Goal: Information Seeking & Learning: Learn about a topic

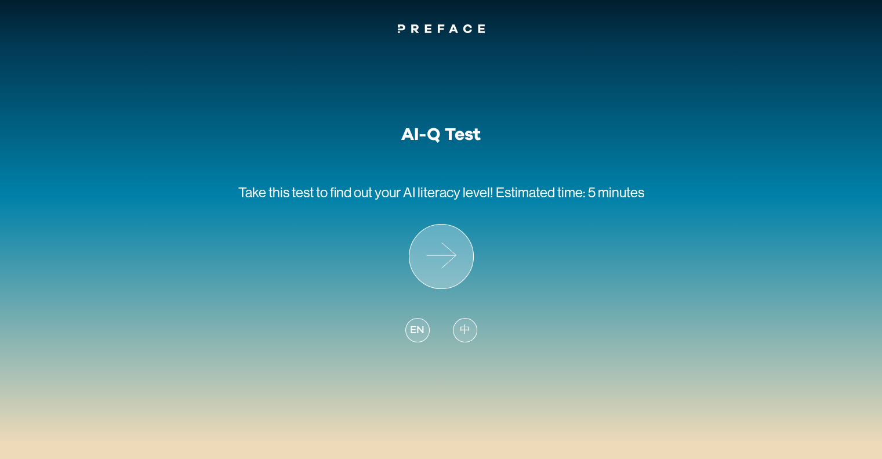
click at [425, 261] on icon at bounding box center [442, 257] width 64 height 64
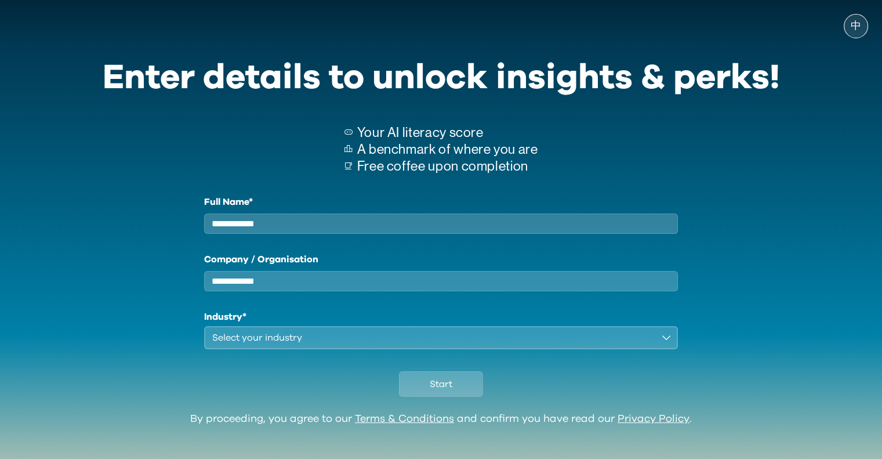
click at [335, 220] on input "Full Name*" at bounding box center [441, 223] width 475 height 20
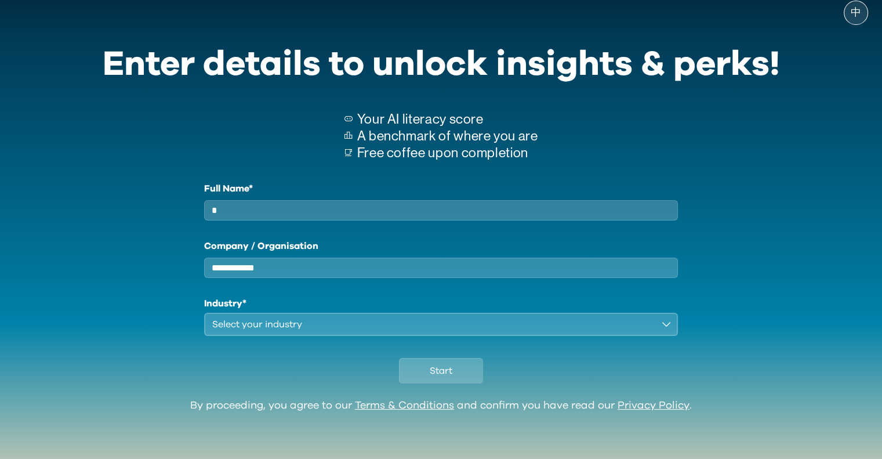
type input "*"
click at [303, 326] on div "Select your industry" at bounding box center [433, 324] width 442 height 14
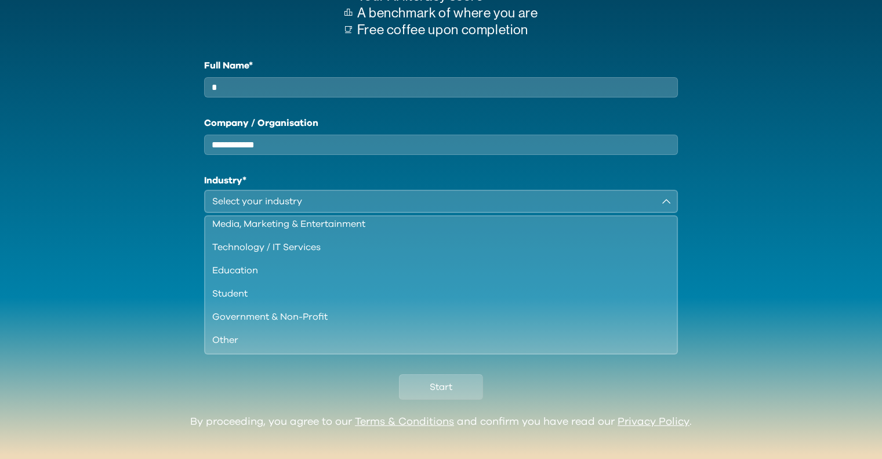
scroll to position [0, 0]
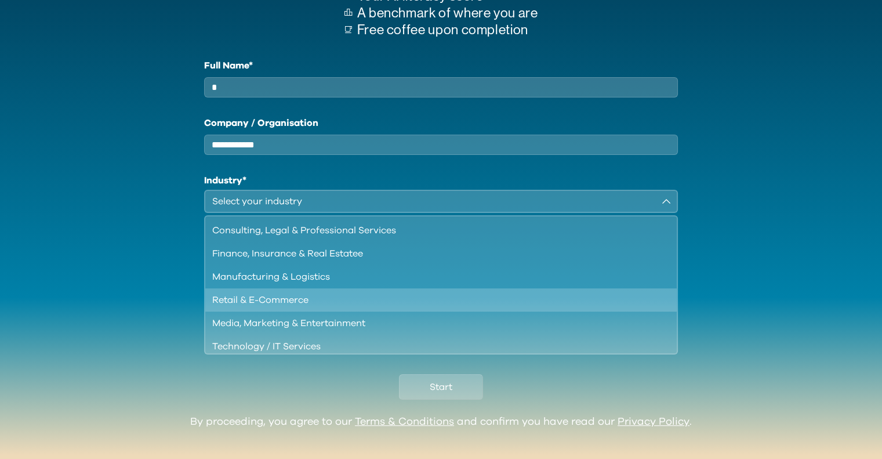
click at [313, 307] on div "Retail & E-Commerce" at bounding box center [434, 300] width 444 height 14
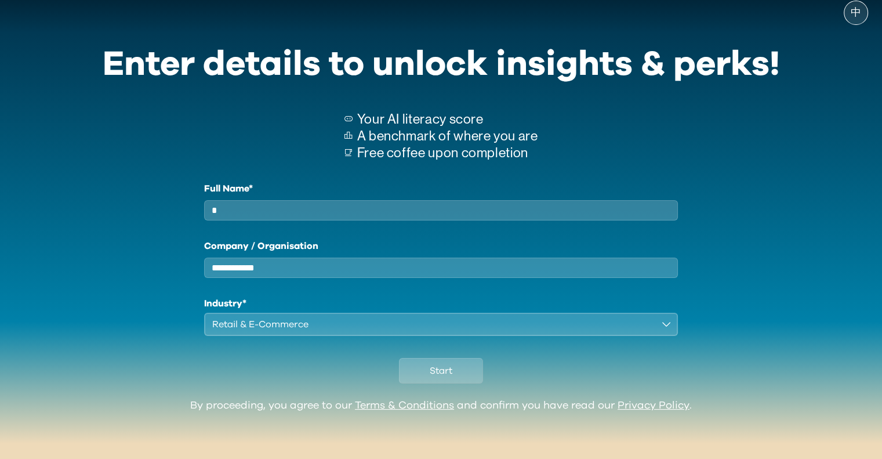
scroll to position [21, 0]
click at [428, 369] on button "Start" at bounding box center [441, 371] width 84 height 26
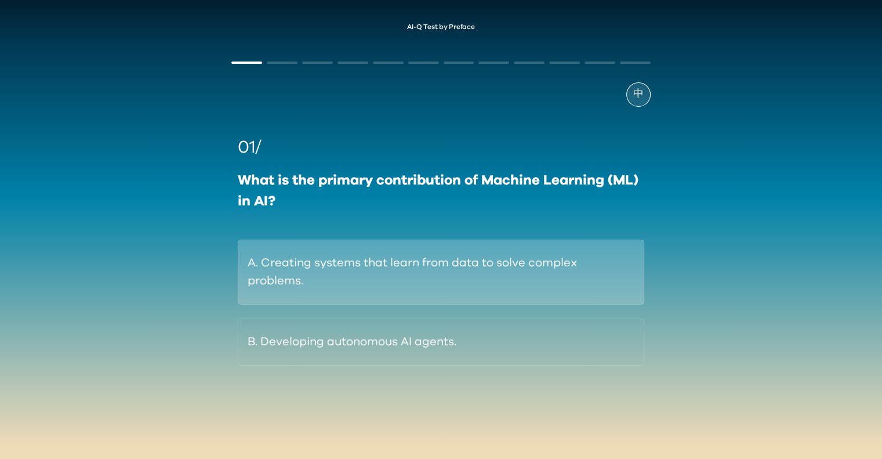
click at [455, 276] on button "A. Creating systems that learn from data to solve complex problems." at bounding box center [441, 272] width 406 height 65
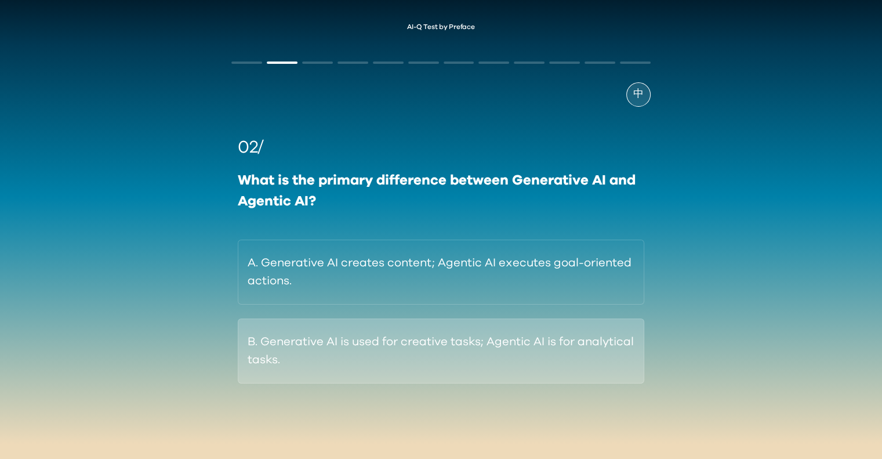
click at [486, 359] on button "B. Generative AI is used for creative tasks; Agentic AI is for analytical tasks." at bounding box center [441, 350] width 406 height 65
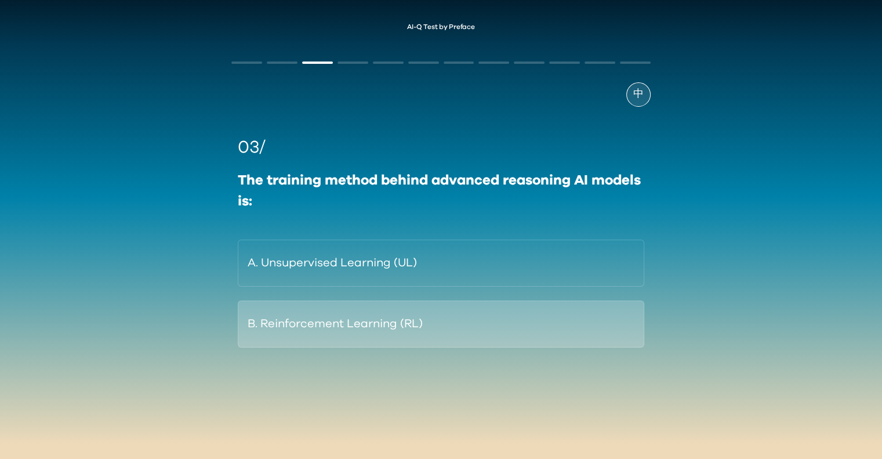
click at [469, 334] on button "B. Reinforcement Learning (RL)" at bounding box center [441, 324] width 406 height 47
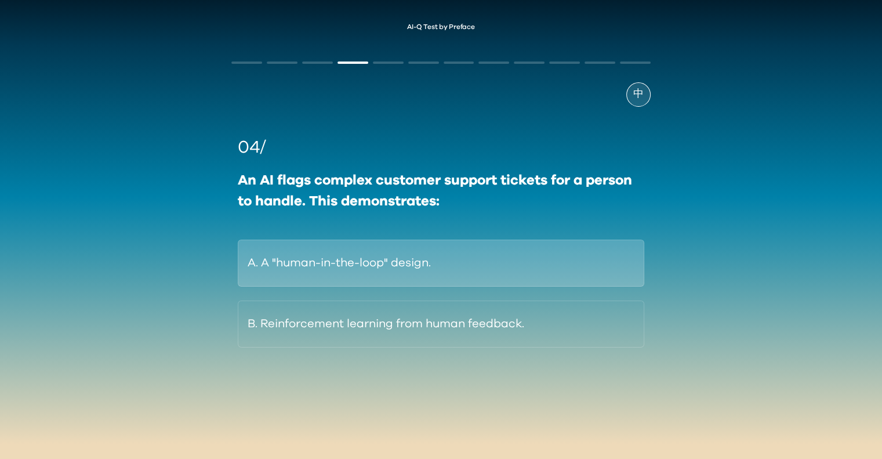
click at [506, 252] on button "A. A "human-in-the-loop" design." at bounding box center [441, 263] width 406 height 47
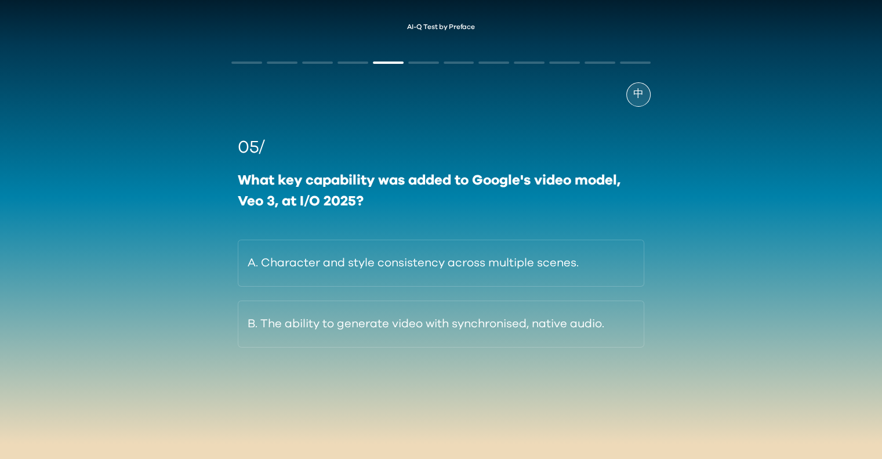
click at [506, 252] on button "A. Character and style consistency across multiple scenes." at bounding box center [441, 263] width 406 height 47
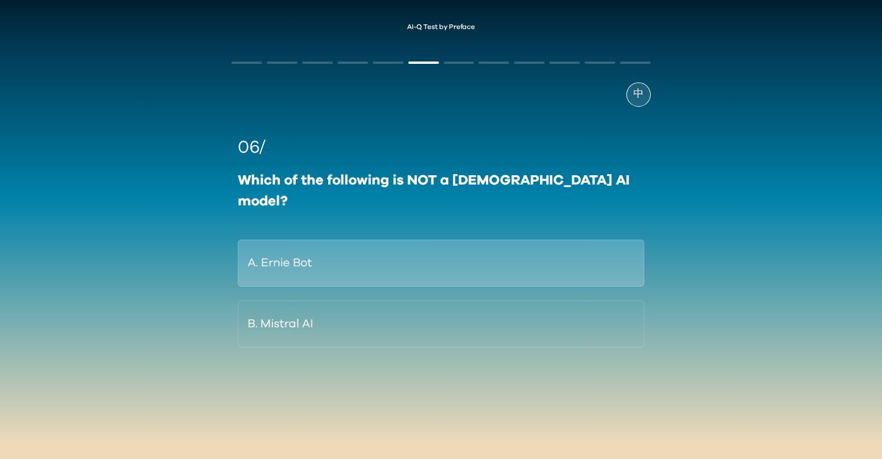
click at [520, 250] on button "A. Ernie Bot" at bounding box center [441, 263] width 406 height 47
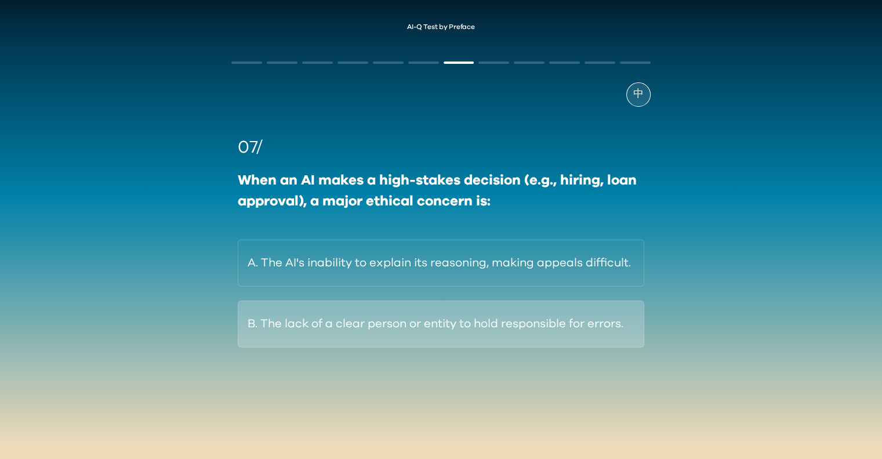
click at [390, 313] on button "B. The lack of a clear person or entity to hold responsible for errors." at bounding box center [441, 324] width 406 height 47
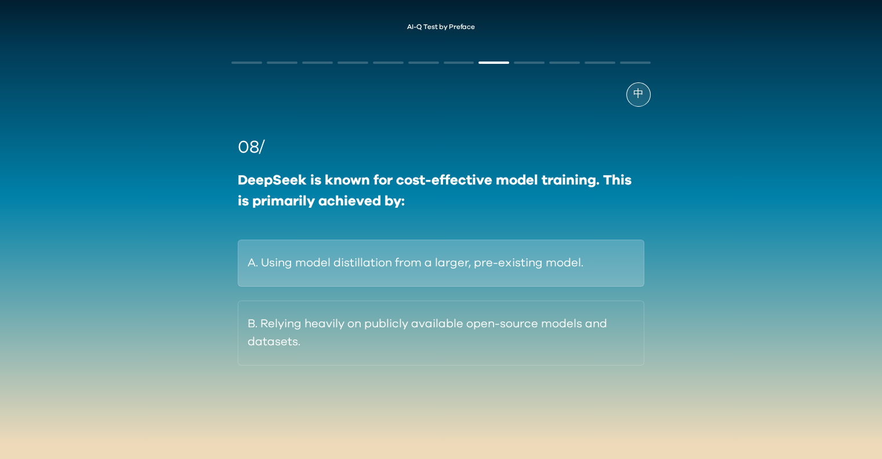
click at [359, 262] on button "A. Using model distillation from a larger, pre-existing model." at bounding box center [441, 263] width 406 height 47
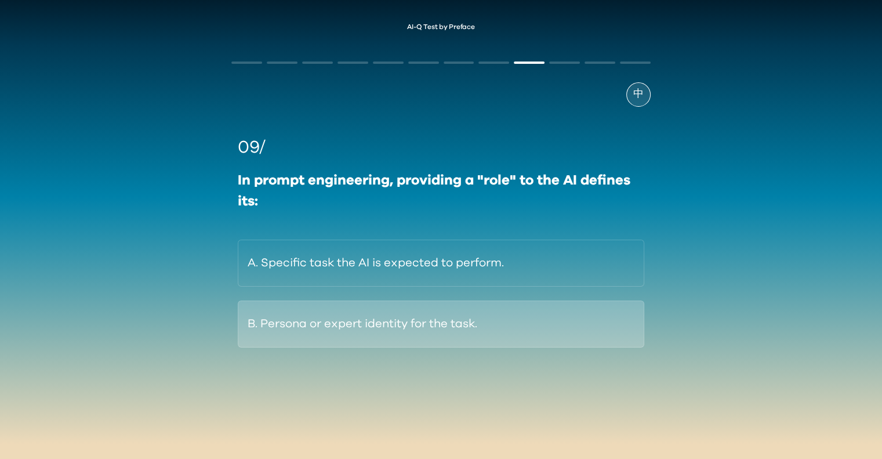
click at [445, 323] on button "B. Persona or expert identity for the task." at bounding box center [441, 324] width 406 height 47
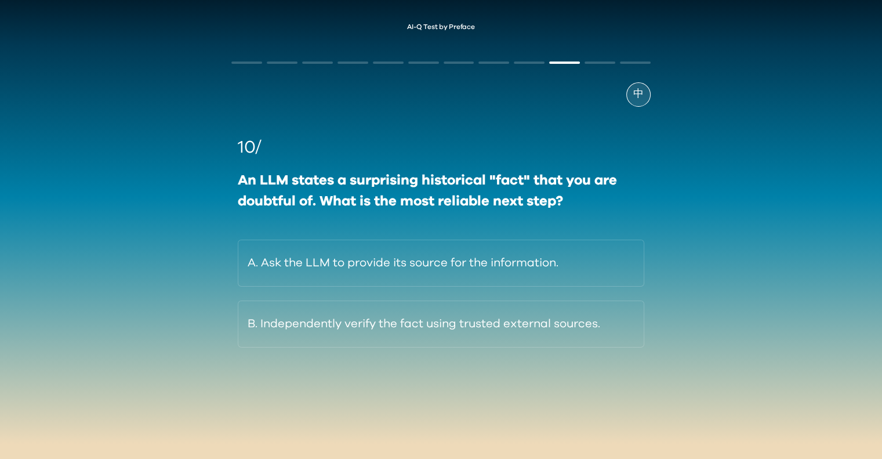
click at [445, 323] on button "B. Independently verify the fact using trusted external sources." at bounding box center [441, 324] width 406 height 47
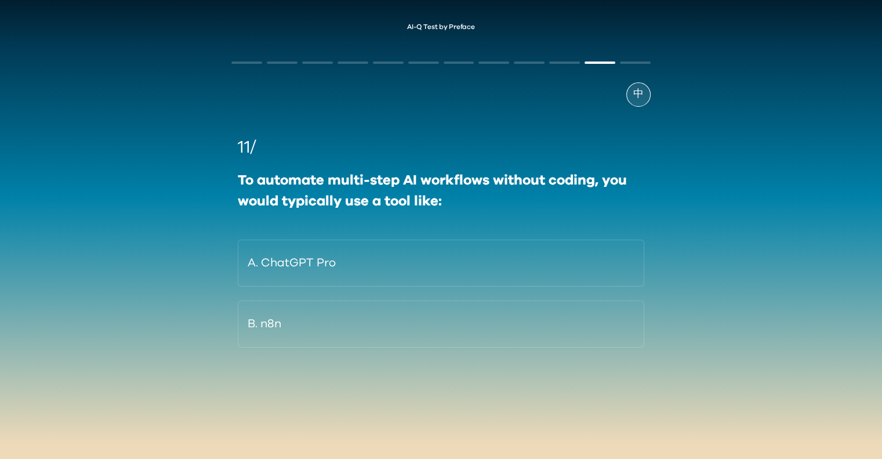
click at [445, 323] on button "B. n8n" at bounding box center [441, 324] width 406 height 47
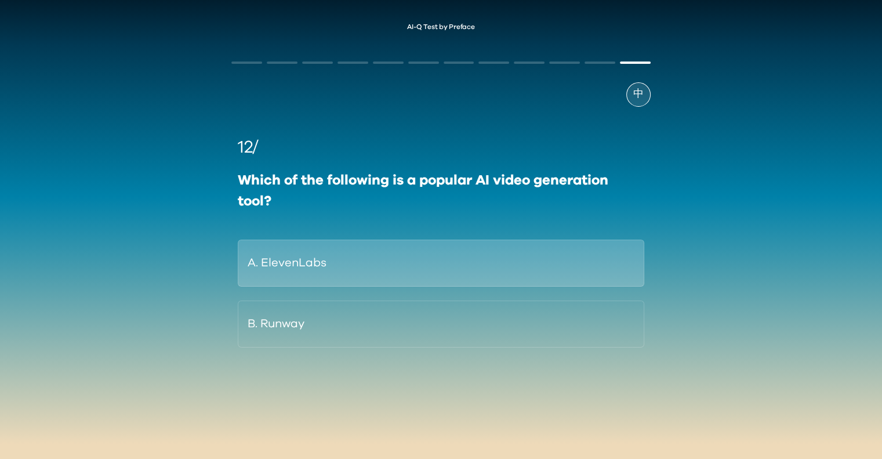
click at [446, 269] on button "A. ElevenLabs" at bounding box center [441, 263] width 406 height 47
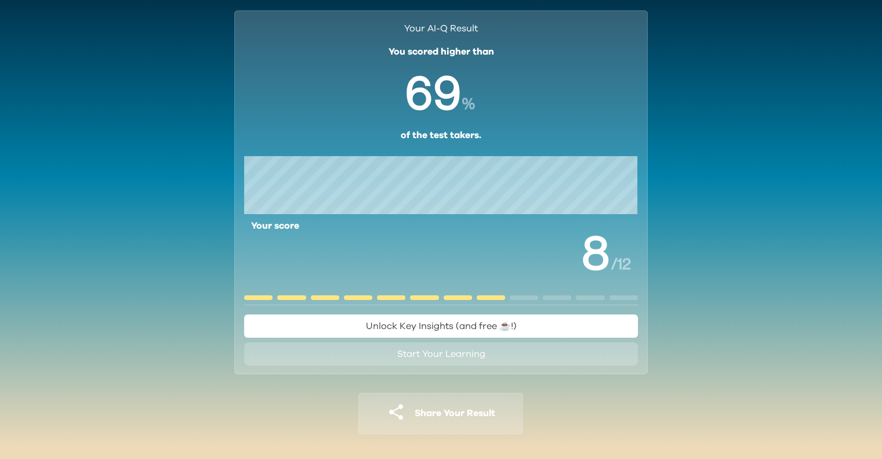
scroll to position [38, 0]
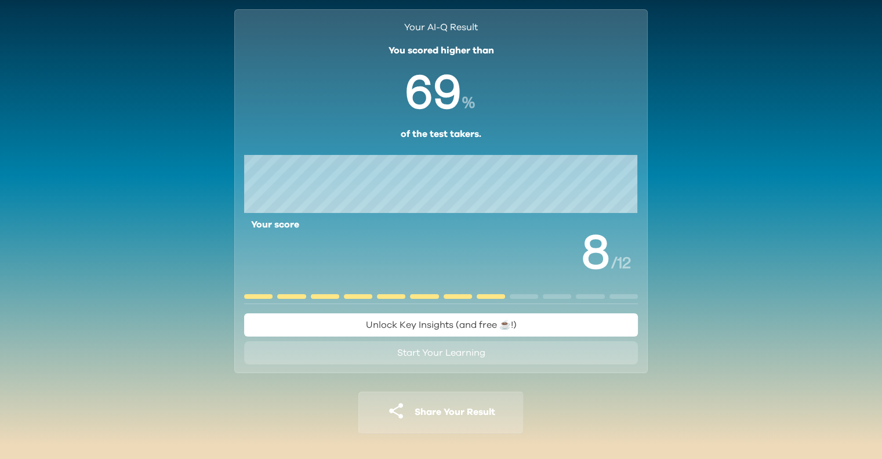
click at [477, 327] on span "Unlock Key Insights (and free ☕️!)" at bounding box center [441, 324] width 151 height 9
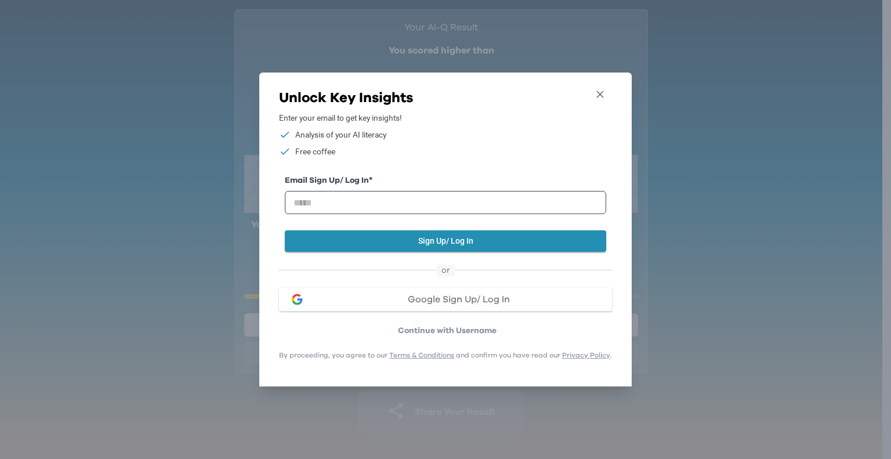
click at [604, 90] on icon "button" at bounding box center [600, 94] width 12 height 12
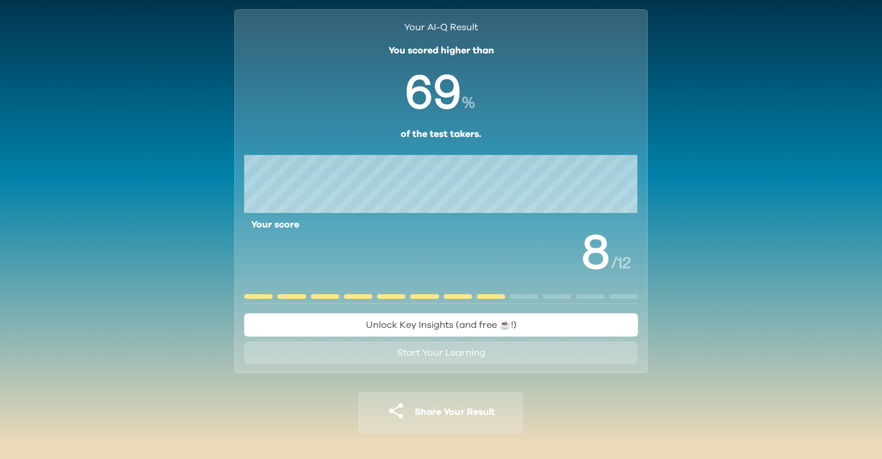
scroll to position [0, 0]
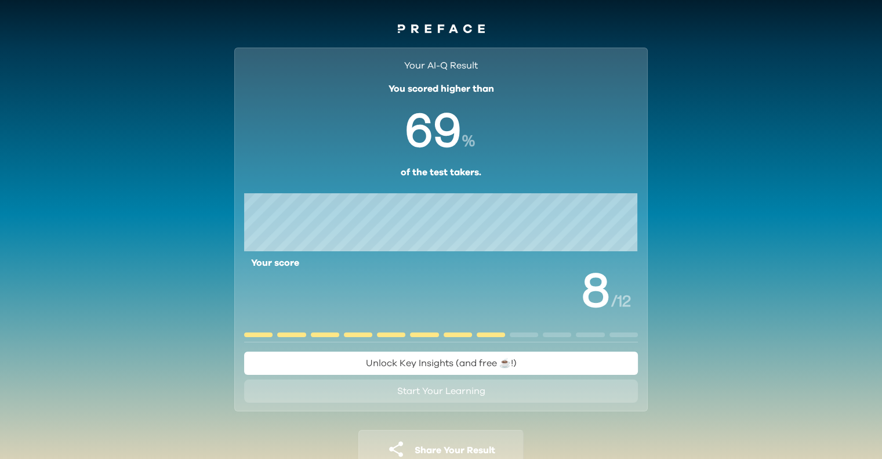
click at [457, 28] on icon at bounding box center [441, 28] width 87 height 9
